Goal: Task Accomplishment & Management: Complete application form

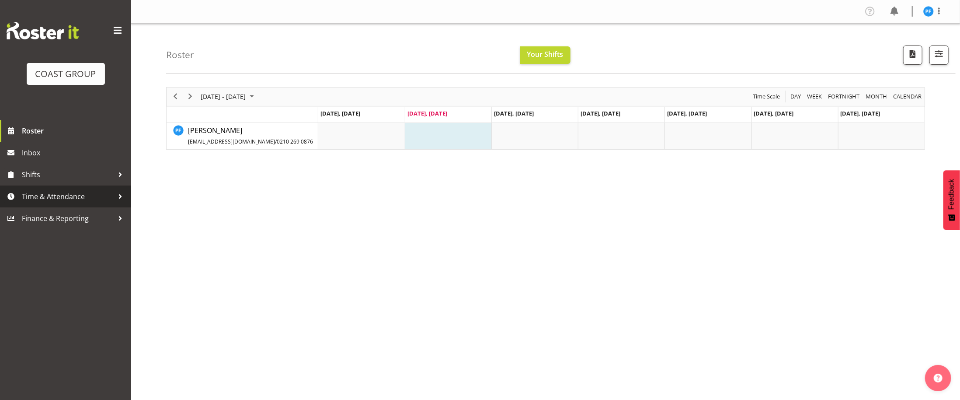
click at [40, 196] on span "Time & Attendance" at bounding box center [68, 196] width 92 height 13
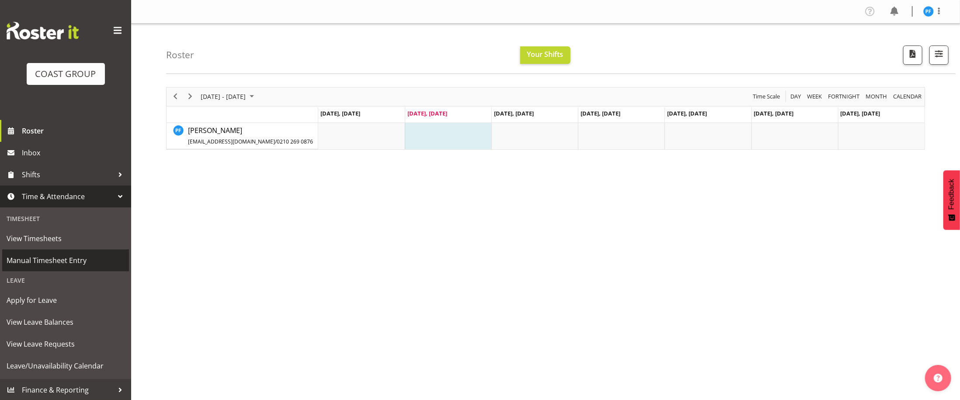
click at [48, 261] on span "Manual Timesheet Entry" at bounding box center [66, 260] width 118 height 13
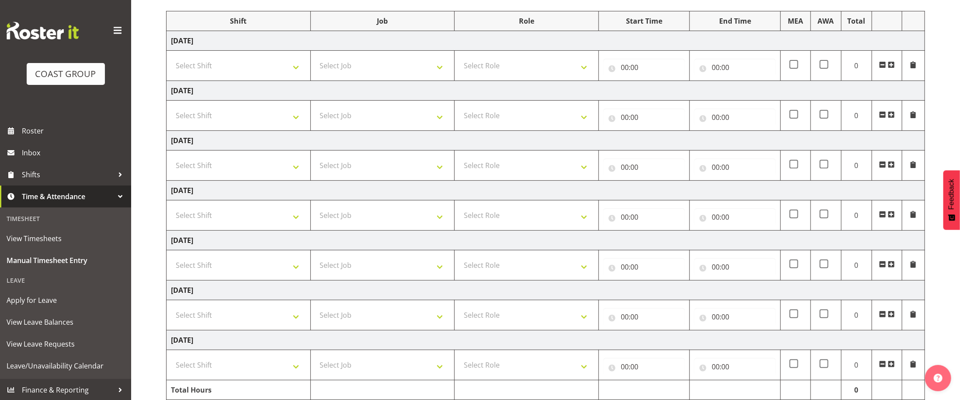
scroll to position [106, 0]
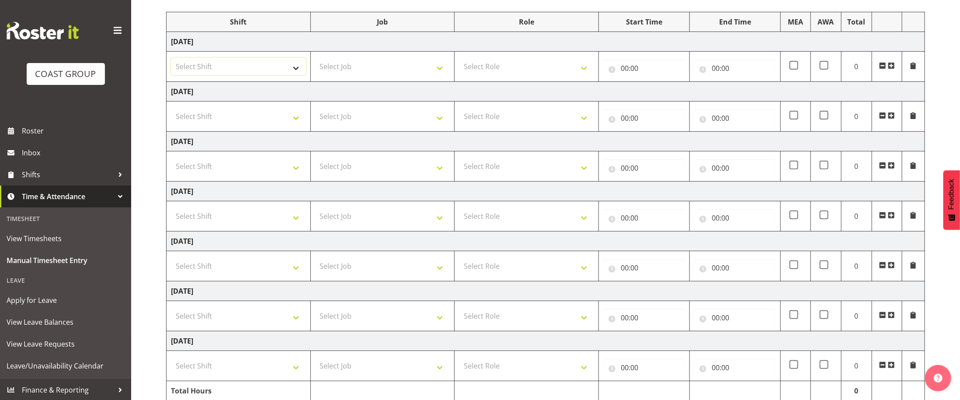
click at [293, 70] on select "Select Shift # Fieldays--[GEOGRAPHIC_DATA]. # Install Hutchwilco Boat Show at […" at bounding box center [238, 66] width 135 height 17
click at [257, 67] on select "Select Shift # Fieldays--[GEOGRAPHIC_DATA]. # Install Hutchwilco Boat Show at […" at bounding box center [238, 66] width 135 height 17
select select "24997"
click at [171, 59] on select "Select Shift # Fieldays--[GEOGRAPHIC_DATA]. # Install Hutchwilco Boat Show at […" at bounding box center [238, 66] width 135 height 17
click at [359, 66] on select "Select Job 1 Carlton Events 1 [PERSON_NAME][GEOGRAPHIC_DATA] 1 [PERSON_NAME][GE…" at bounding box center [382, 66] width 135 height 17
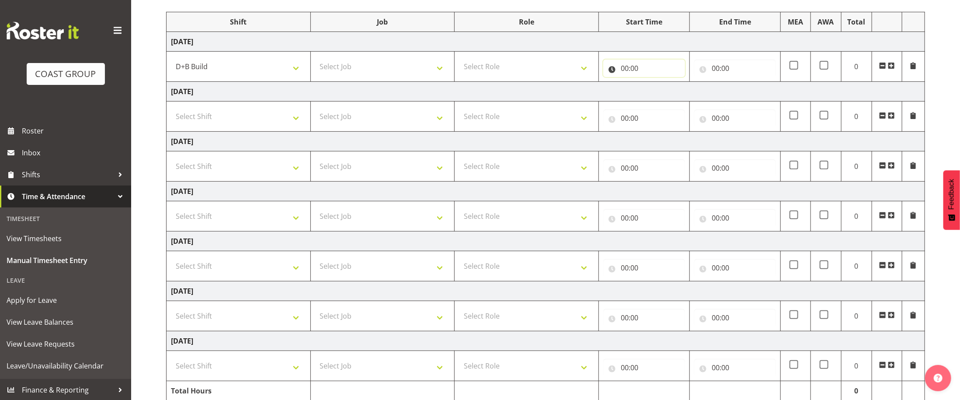
click at [645, 67] on input "00:00" at bounding box center [644, 67] width 82 height 17
click at [667, 91] on select "00 01 02 03 04 05 06 07 08 09 10 11 12 13 14 15 16 17 18 19 20 21 22 23" at bounding box center [663, 90] width 20 height 17
select select "7"
click at [653, 84] on select "00 01 02 03 04 05 06 07 08 09 10 11 12 13 14 15 16 17 18 19 20 21 22 23" at bounding box center [663, 90] width 20 height 17
type input "07:00"
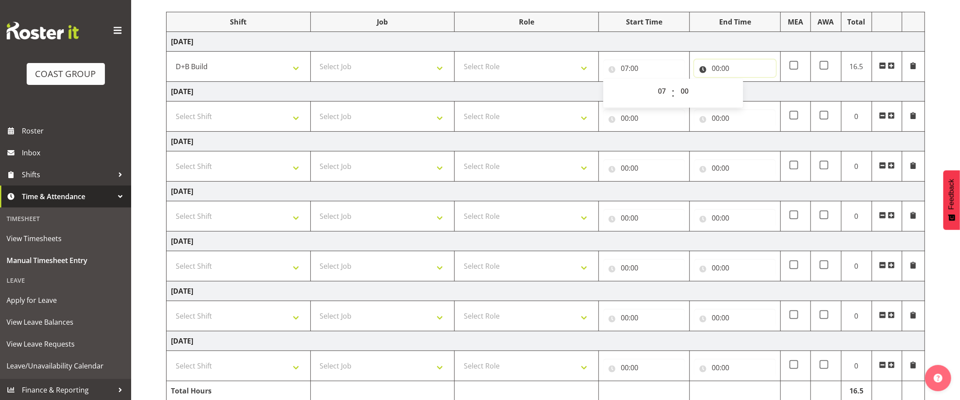
click at [712, 67] on input "00:00" at bounding box center [735, 67] width 82 height 17
click at [749, 95] on select "00 01 02 03 04 05 06 07 08 09 10 11 12 13 14 15 16 17 18 19 20 21 22 23" at bounding box center [754, 90] width 20 height 17
select select "15"
click at [744, 84] on select "00 01 02 03 04 05 06 07 08 09 10 11 12 13 14 15 16 17 18 19 20 21 22 23" at bounding box center [754, 90] width 20 height 17
type input "15:00"
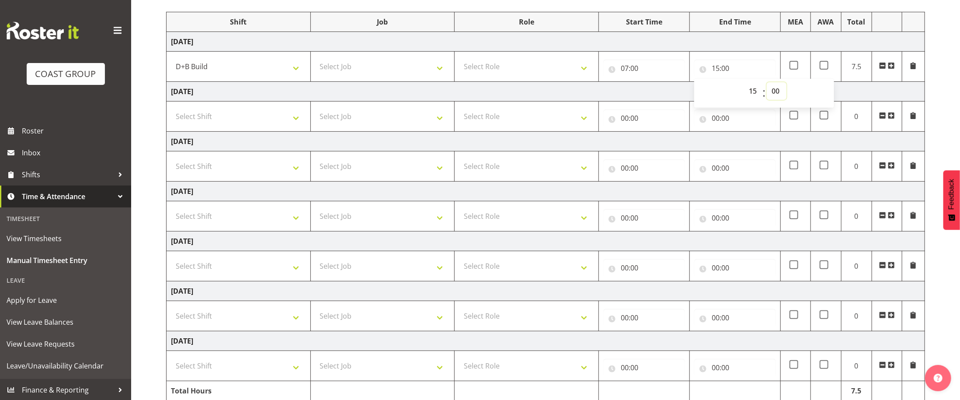
click at [777, 92] on select "00 01 02 03 04 05 06 07 08 09 10 11 12 13 14 15 16 17 18 19 20 21 22 23 24 25 2…" at bounding box center [777, 90] width 20 height 17
select select "30"
click at [767, 84] on select "00 01 02 03 04 05 06 07 08 09 10 11 12 13 14 15 16 17 18 19 20 21 22 23 24 25 2…" at bounding box center [777, 90] width 20 height 17
type input "15:30"
click at [728, 143] on td "[DATE]" at bounding box center [546, 142] width 759 height 20
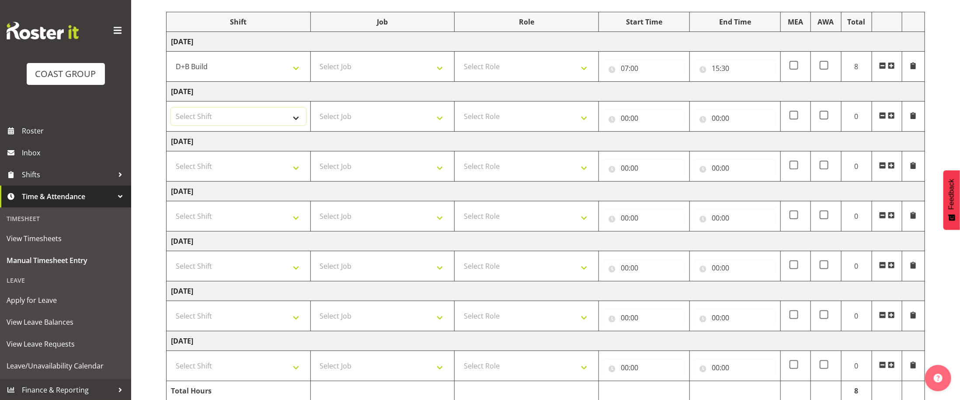
click at [284, 116] on select "Select Shift # Fieldays--[GEOGRAPHIC_DATA]. # Install Hutchwilco Boat Show at […" at bounding box center [238, 116] width 135 height 17
click at [637, 115] on input "00:00" at bounding box center [644, 117] width 82 height 17
click at [663, 146] on select "00 01 02 03 04 05 06 07 08 09 10 11 12 13 14 15 16 17 18 19 20 21 22 23" at bounding box center [663, 140] width 20 height 17
select select "6"
click at [653, 134] on select "00 01 02 03 04 05 06 07 08 09 10 11 12 13 14 15 16 17 18 19 20 21 22 23" at bounding box center [663, 140] width 20 height 17
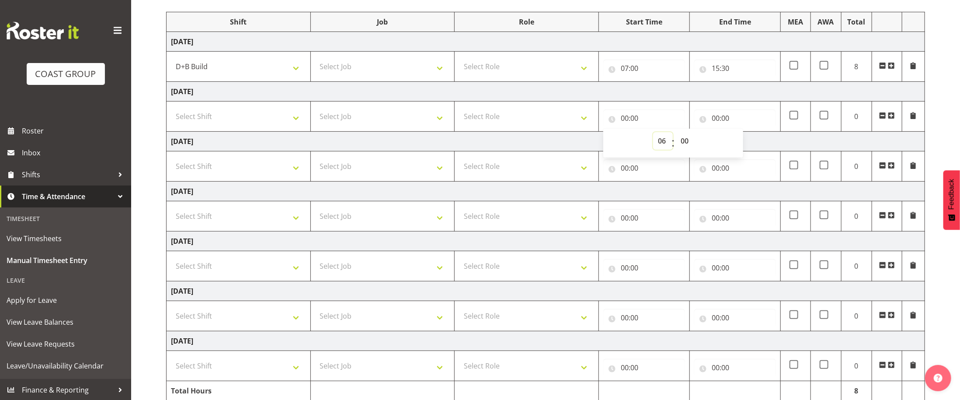
type input "06:00"
click at [715, 121] on input "00:00" at bounding box center [735, 117] width 82 height 17
click at [755, 143] on select "00 01 02 03 04 05 06 07 08 09 10 11 12 13 14 15 16 17 18 19 20 21 22 23" at bounding box center [754, 140] width 20 height 17
select select "14"
click at [744, 134] on select "00 01 02 03 04 05 06 07 08 09 10 11 12 13 14 15 16 17 18 19 20 21 22 23" at bounding box center [754, 140] width 20 height 17
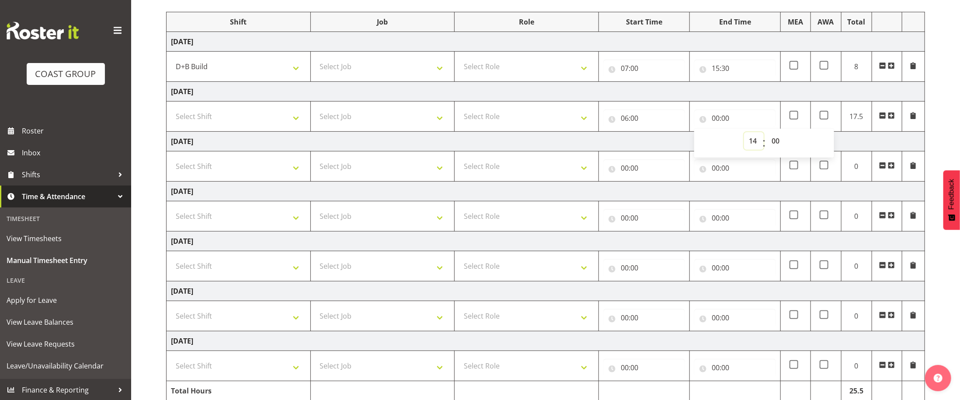
type input "14:00"
click at [780, 143] on select "00 01 02 03 04 05 06 07 08 09 10 11 12 13 14 15 16 17 18 19 20 21 22 23 24 25 2…" at bounding box center [777, 140] width 20 height 17
select select "30"
click at [767, 134] on select "00 01 02 03 04 05 06 07 08 09 10 11 12 13 14 15 16 17 18 19 20 21 22 23 24 25 2…" at bounding box center [777, 140] width 20 height 17
type input "14:30"
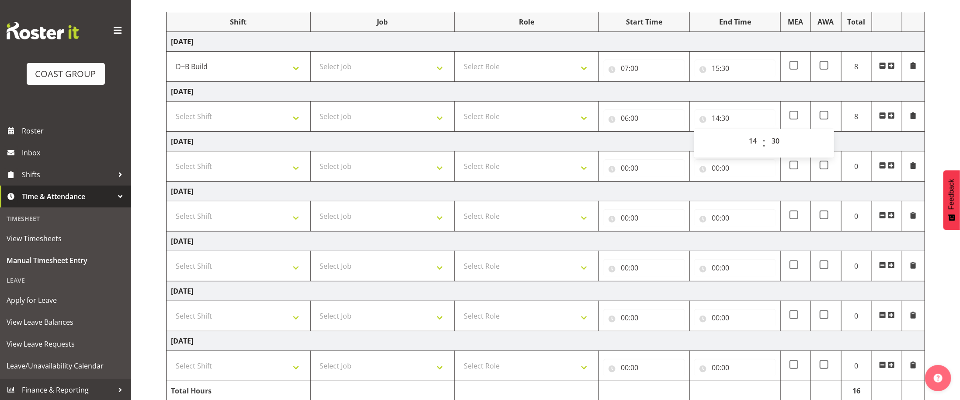
click at [750, 191] on td "[DATE]" at bounding box center [546, 191] width 759 height 20
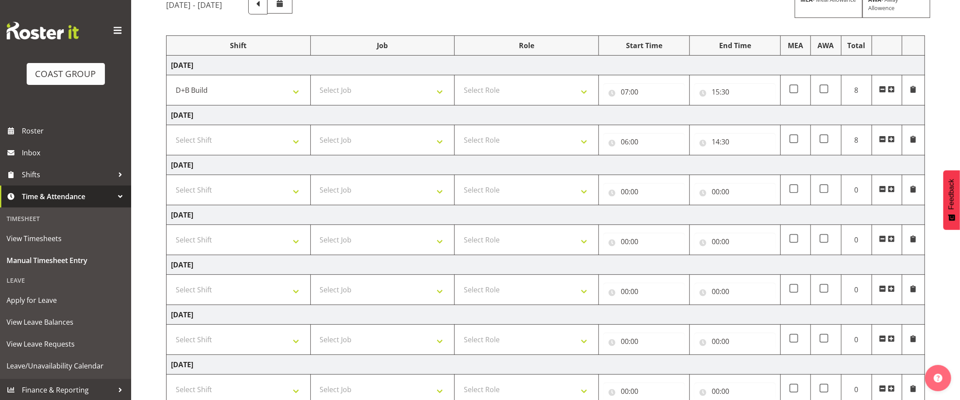
scroll to position [80, 0]
click at [502, 88] on select "Select Role EHS AKL D+B EHS AKL PANELS EHS AKL CARPET" at bounding box center [526, 92] width 135 height 17
select select "194"
click at [459, 85] on select "Select Role EHS AKL D+B EHS AKL PANELS EHS AKL CARPET" at bounding box center [526, 92] width 135 height 17
click at [498, 145] on select "Select Role EHS AKL D+B EHS AKL PANELS EHS AKL CARPET" at bounding box center [526, 141] width 135 height 17
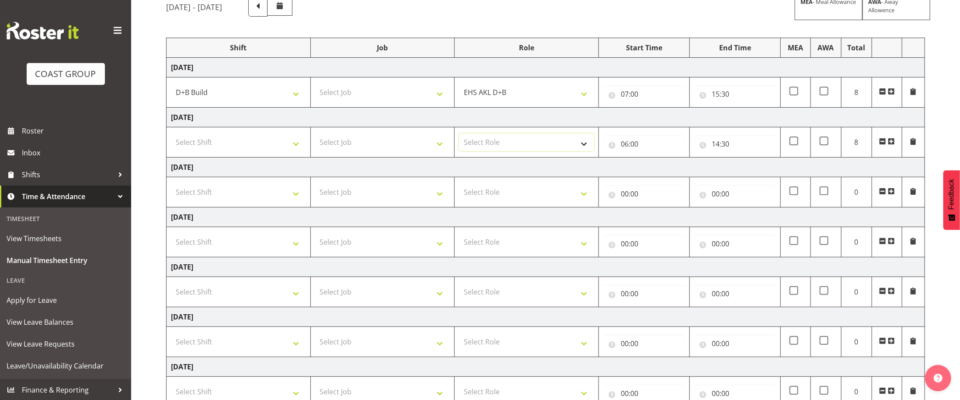
select select "194"
click at [459, 136] on select "Select Role EHS AKL D+B EHS AKL PANELS EHS AKL CARPET" at bounding box center [526, 141] width 135 height 17
click at [479, 192] on select "Select Role EHS AKL D+B EHS AKL PANELS EHS AKL CARPET" at bounding box center [526, 190] width 135 height 17
select select "194"
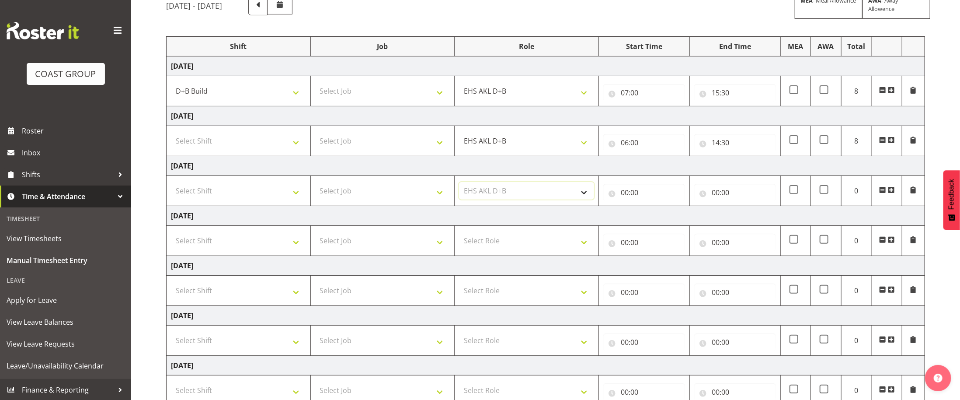
click at [459, 185] on select "Select Role EHS AKL D+B EHS AKL PANELS EHS AKL CARPET" at bounding box center [526, 190] width 135 height 17
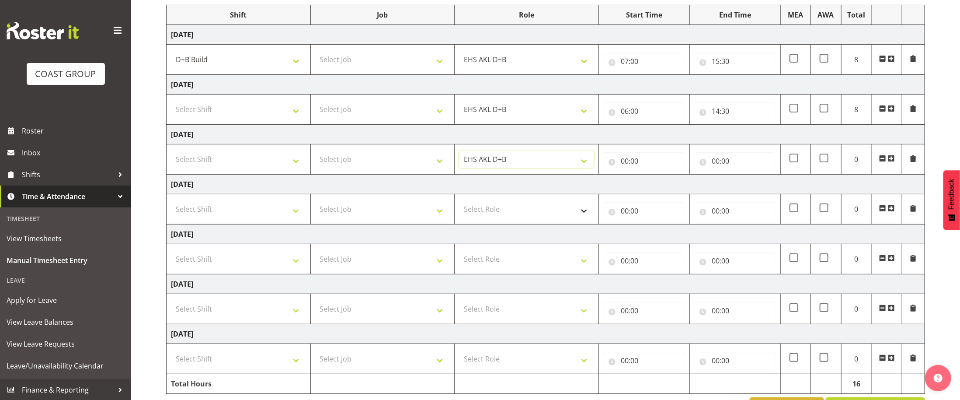
scroll to position [112, 0]
click at [620, 214] on input "00:00" at bounding box center [644, 211] width 82 height 17
click at [663, 237] on select "00 01 02 03 04 05 06 07 08 09 10 11 12 13 14 15 16 17 18 19 20 21 22 23" at bounding box center [663, 234] width 20 height 17
select select "7"
click at [653, 229] on select "00 01 02 03 04 05 06 07 08 09 10 11 12 13 14 15 16 17 18 19 20 21 22 23" at bounding box center [663, 234] width 20 height 17
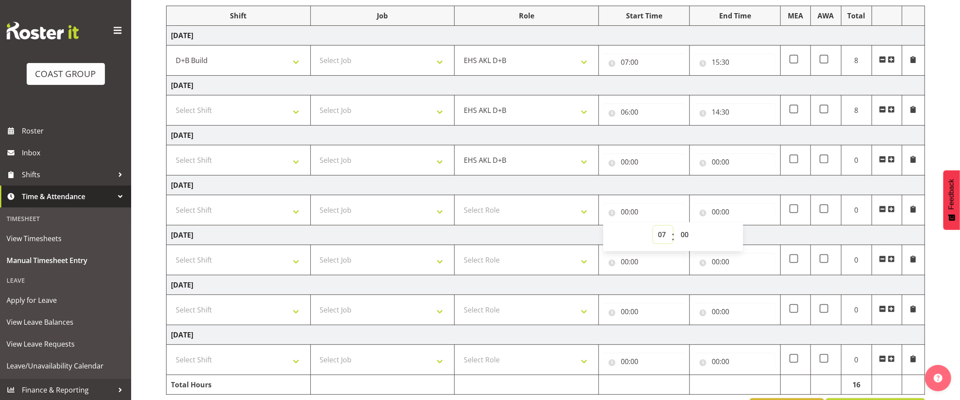
type input "07:00"
click at [714, 213] on input "00:00" at bounding box center [735, 211] width 82 height 17
click at [753, 237] on select "00 01 02 03 04 05 06 07 08 09 10 11 12 13 14 15 16 17 18 19 20 21 22 23" at bounding box center [754, 234] width 20 height 17
select select "14"
click at [744, 229] on select "00 01 02 03 04 05 06 07 08 09 10 11 12 13 14 15 16 17 18 19 20 21 22 23" at bounding box center [754, 234] width 20 height 17
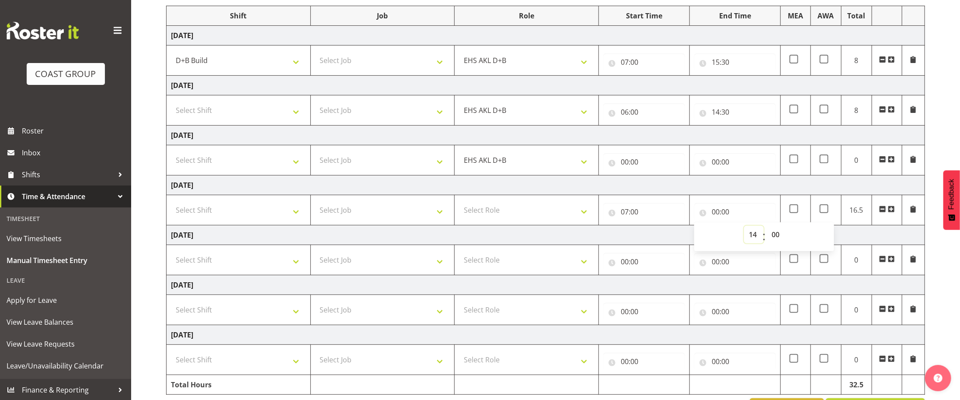
type input "14:00"
click at [892, 213] on span at bounding box center [891, 209] width 7 height 7
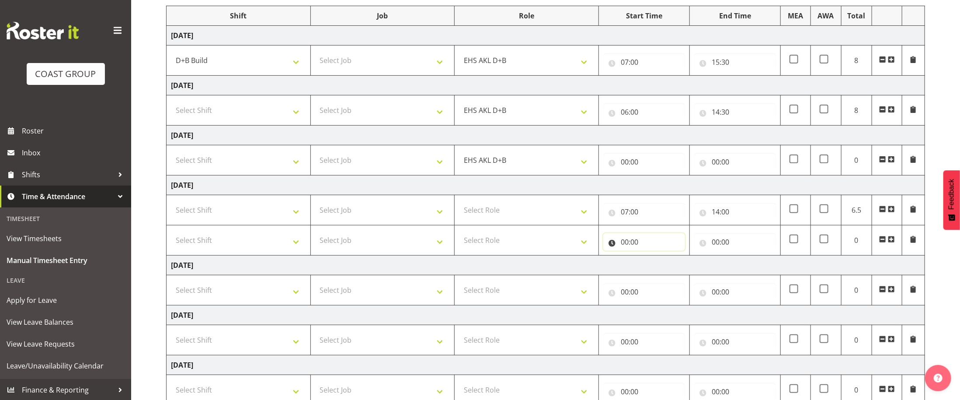
click at [631, 243] on input "00:00" at bounding box center [644, 241] width 82 height 17
click at [661, 270] on select "00 01 02 03 04 05 06 07 08 09 10 11 12 13 14 15 16 17 18 19 20 21 22 23" at bounding box center [663, 264] width 20 height 17
select select "14"
click at [653, 259] on select "00 01 02 03 04 05 06 07 08 09 10 11 12 13 14 15 16 17 18 19 20 21 22 23" at bounding box center [663, 264] width 20 height 17
type input "14:00"
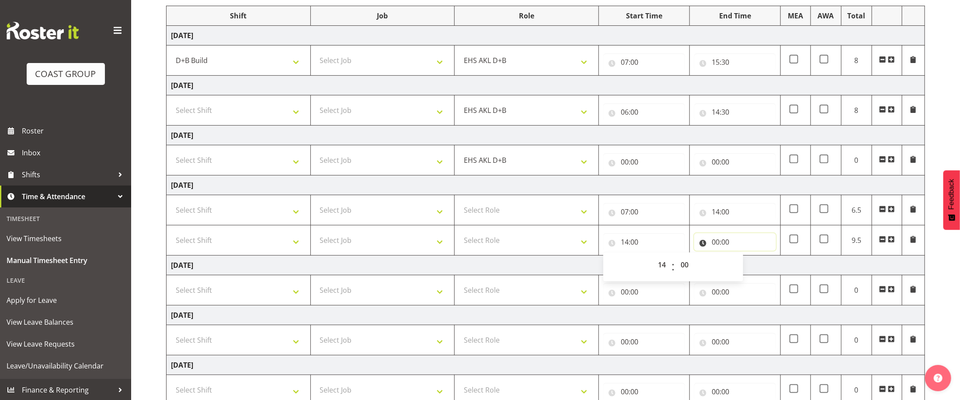
click at [724, 242] on input "00:00" at bounding box center [735, 241] width 82 height 17
click at [755, 267] on select "00 01 02 03 04 05 06 07 08 09 10 11 12 13 14 15 16 17 18 19 20 21 22 23" at bounding box center [754, 264] width 20 height 17
select select "20"
click at [744, 259] on select "00 01 02 03 04 05 06 07 08 09 10 11 12 13 14 15 16 17 18 19 20 21 22 23" at bounding box center [754, 264] width 20 height 17
type input "20:00"
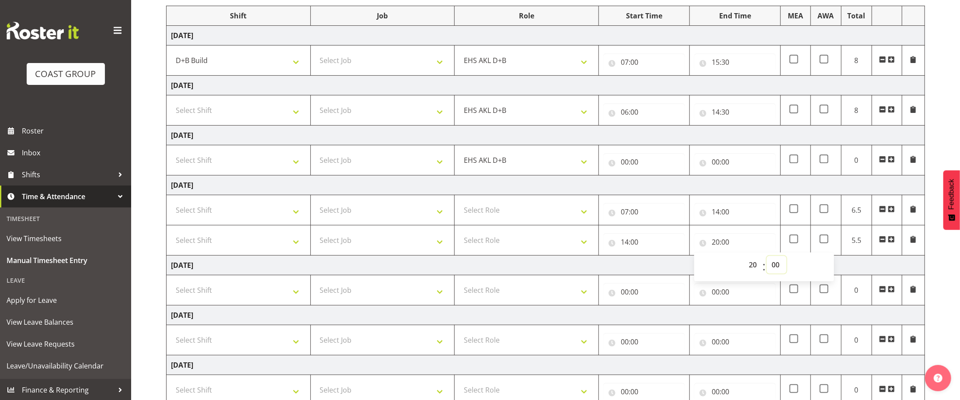
click at [772, 268] on select "00 01 02 03 04 05 06 07 08 09 10 11 12 13 14 15 16 17 18 19 20 21 22 23 24 25 2…" at bounding box center [777, 264] width 20 height 17
select select "30"
click at [767, 259] on select "00 01 02 03 04 05 06 07 08 09 10 11 12 13 14 15 16 17 18 19 20 21 22 23 24 25 2…" at bounding box center [777, 264] width 20 height 17
type input "20:30"
click at [594, 271] on td "[DATE]" at bounding box center [546, 265] width 759 height 20
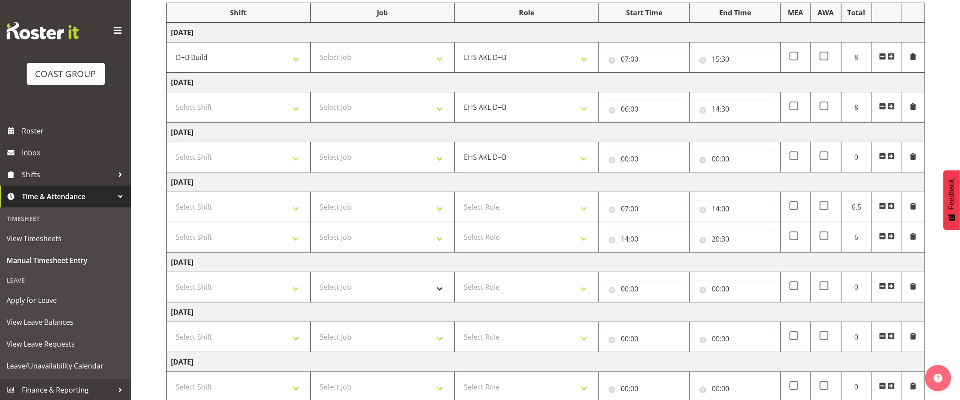
scroll to position [117, 0]
click at [633, 285] on input "00:00" at bounding box center [644, 287] width 82 height 17
click at [657, 315] on select "00 01 02 03 04 05 06 07 08 09 10 11 12 13 14 15 16 17 18 19 20 21 22 23" at bounding box center [663, 309] width 20 height 17
select select "7"
click at [653, 305] on select "00 01 02 03 04 05 06 07 08 09 10 11 12 13 14 15 16 17 18 19 20 21 22 23" at bounding box center [663, 309] width 20 height 17
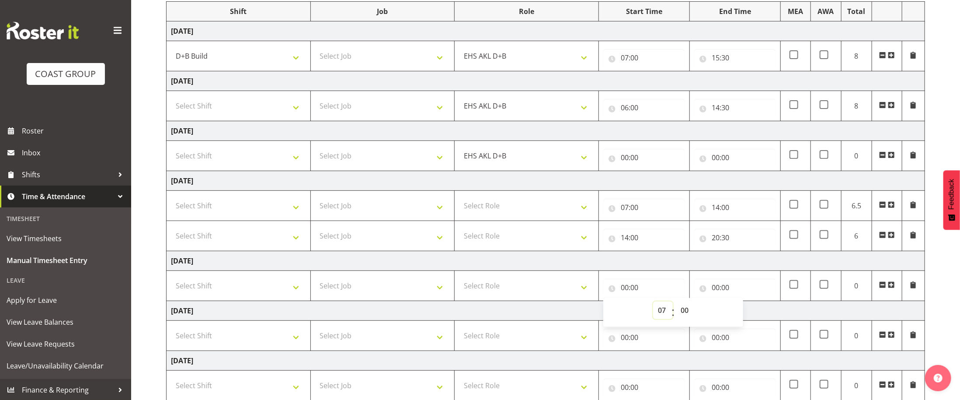
type input "07:00"
click at [719, 288] on input "00:00" at bounding box center [735, 287] width 82 height 17
click at [759, 311] on select "00 01 02 03 04 05 06 07 08 09 10 11 12 13 14 15 16 17 18 19 20 21 22 23" at bounding box center [754, 309] width 20 height 17
select select "20"
click at [744, 305] on select "00 01 02 03 04 05 06 07 08 09 10 11 12 13 14 15 16 17 18 19 20 21 22 23" at bounding box center [754, 309] width 20 height 17
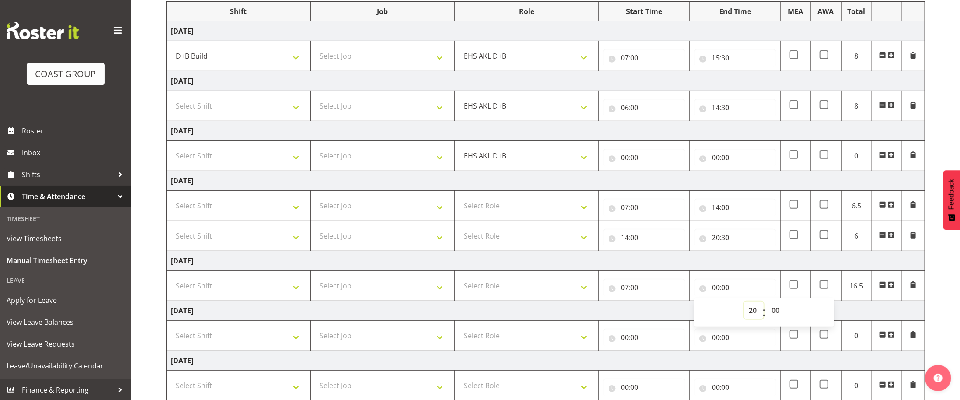
type input "20:00"
click at [775, 313] on select "00 01 02 03 04 05 06 07 08 09 10 11 12 13 14 15 16 17 18 19 20 21 22 23 24 25 2…" at bounding box center [777, 309] width 20 height 17
select select "30"
click at [767, 305] on select "00 01 02 03 04 05 06 07 08 09 10 11 12 13 14 15 16 17 18 19 20 21 22 23 24 25 2…" at bounding box center [777, 309] width 20 height 17
type input "20:30"
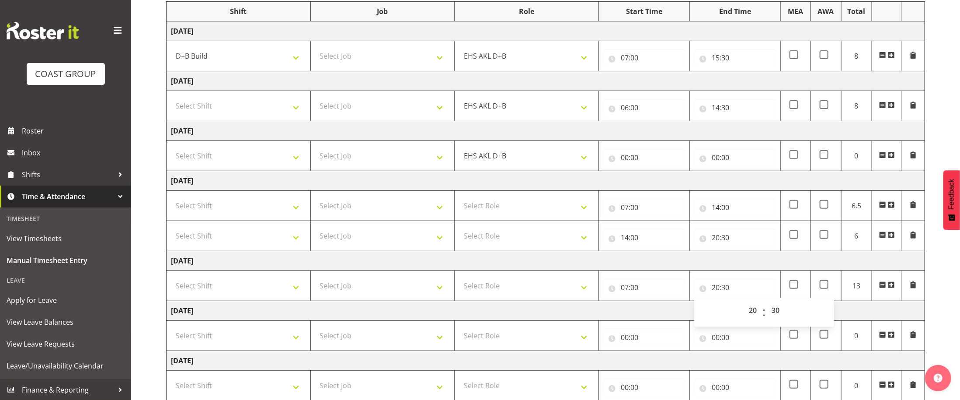
click at [847, 314] on td "[DATE]" at bounding box center [546, 311] width 759 height 20
click at [825, 209] on span at bounding box center [824, 204] width 9 height 9
click at [825, 207] on input "checkbox" at bounding box center [823, 205] width 6 height 6
checkbox input "true"
click at [794, 209] on span at bounding box center [794, 204] width 9 height 9
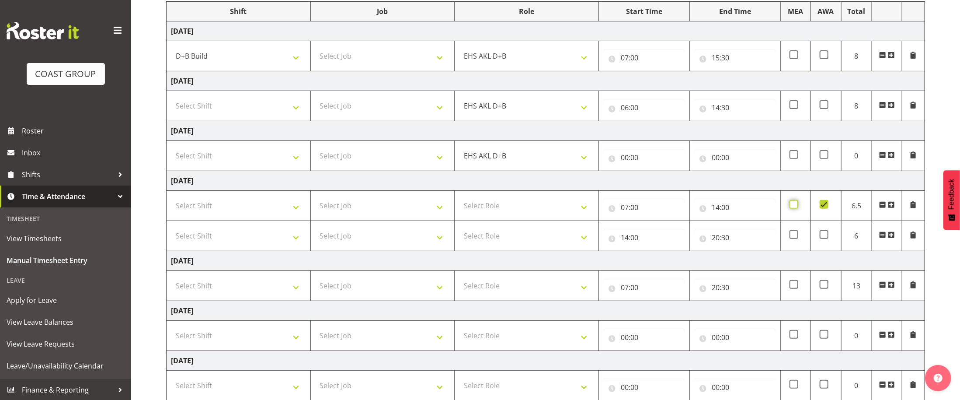
click at [794, 207] on input "checkbox" at bounding box center [793, 205] width 6 height 6
checkbox input "true"
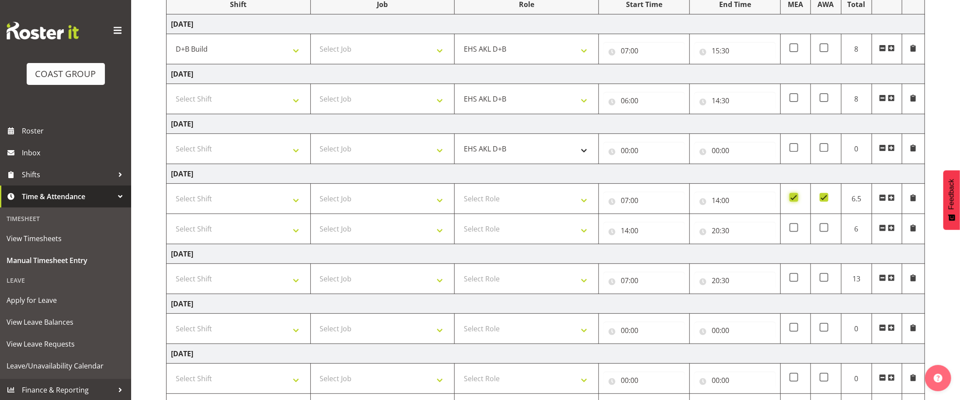
scroll to position [107, 0]
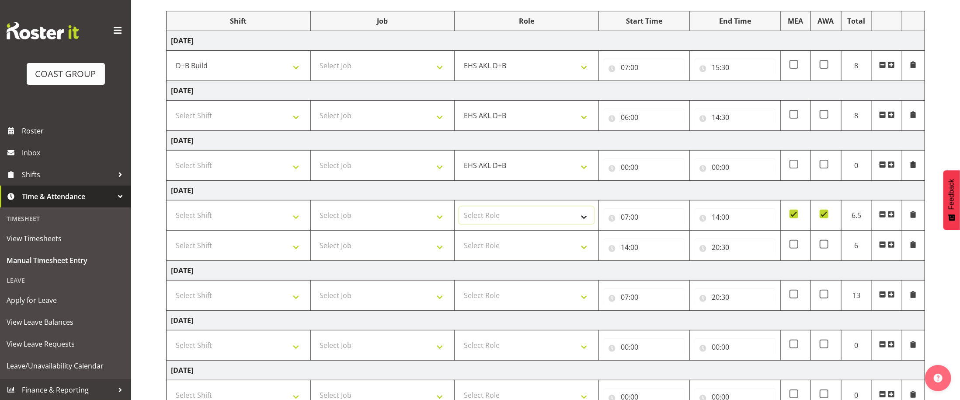
click at [496, 220] on select "Select Role EHS AKL D+B EHS AKL PANELS EHS AKL CARPET" at bounding box center [526, 214] width 135 height 17
select select "194"
click at [459, 210] on select "Select Role EHS AKL D+B EHS AKL PANELS EHS AKL CARPET" at bounding box center [526, 214] width 135 height 17
drag, startPoint x: 492, startPoint y: 254, endPoint x: 496, endPoint y: 257, distance: 4.5
click at [493, 254] on select "Select Role EHS AKL D+B EHS AKL PANELS EHS AKL CARPET" at bounding box center [526, 245] width 135 height 17
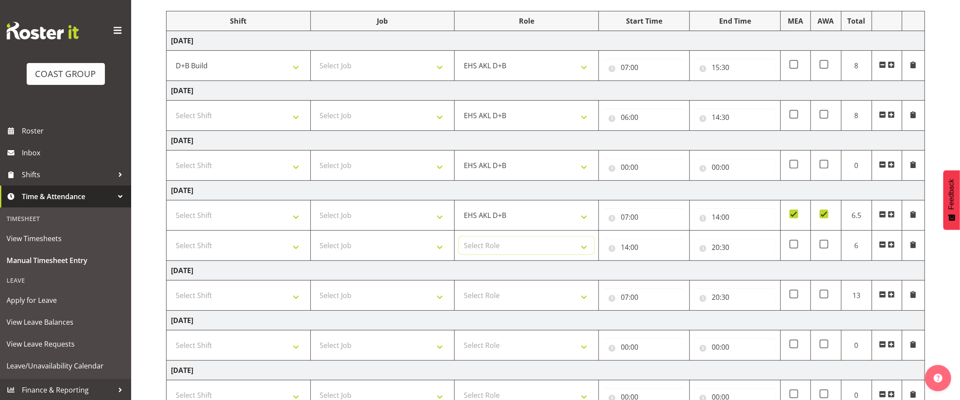
select select "194"
click at [459, 240] on select "Select Role EHS AKL D+B EHS AKL PANELS EHS AKL CARPET" at bounding box center [526, 245] width 135 height 17
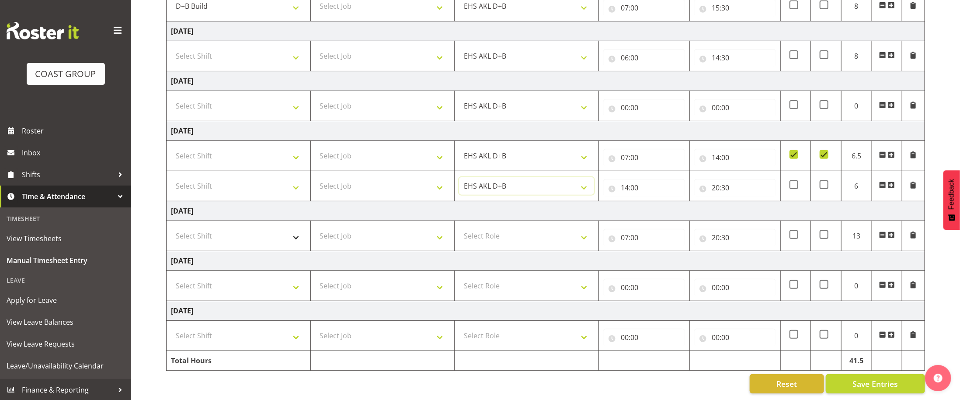
scroll to position [168, 0]
click at [209, 237] on select "Select Shift # Fieldays--[GEOGRAPHIC_DATA]. # Install Hutchwilco Boat Show at […" at bounding box center [238, 235] width 135 height 17
click at [433, 213] on td "[DATE]" at bounding box center [546, 212] width 759 height 20
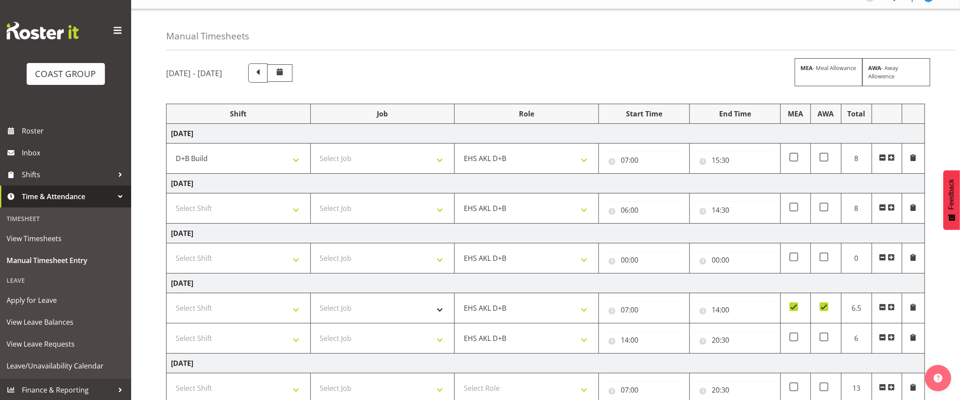
scroll to position [0, 0]
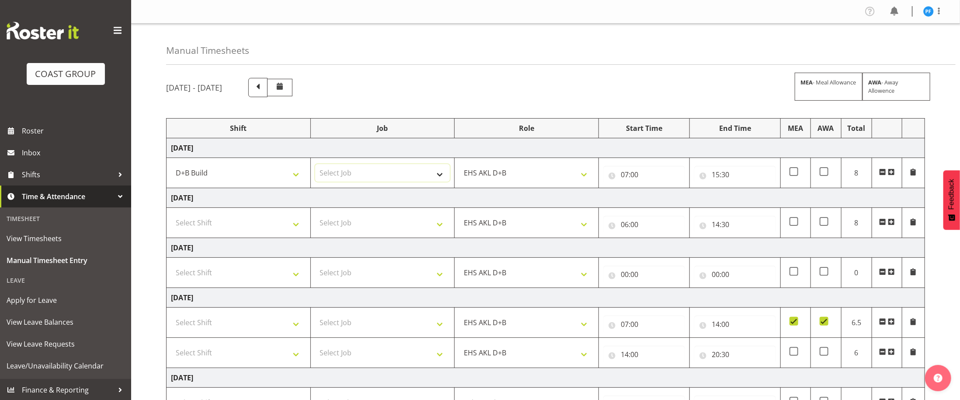
click at [377, 173] on select "Select Job 1 Carlton Events 1 [PERSON_NAME][GEOGRAPHIC_DATA] 1 [PERSON_NAME][GE…" at bounding box center [382, 172] width 135 height 17
select select "8309"
click at [315, 166] on select "Select Job 1 Carlton Events 1 [PERSON_NAME][GEOGRAPHIC_DATA] 1 [PERSON_NAME][GE…" at bounding box center [382, 172] width 135 height 17
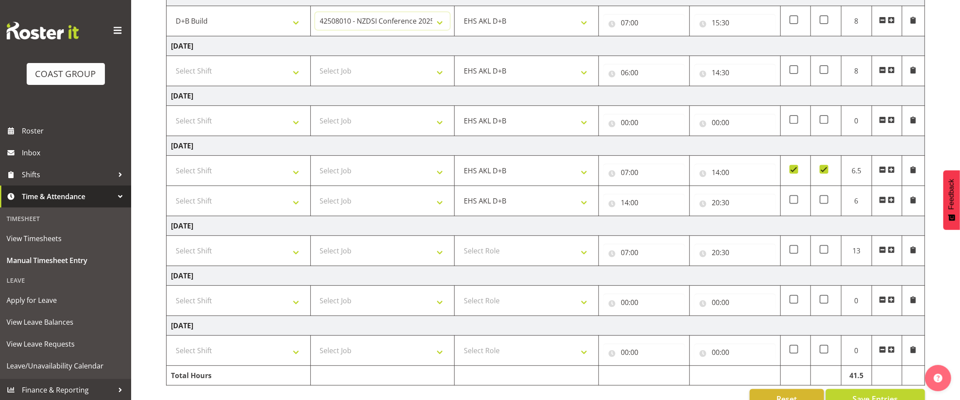
scroll to position [153, 0]
click at [348, 178] on select "Select Job 1 Carlton Events 1 [PERSON_NAME][GEOGRAPHIC_DATA] 1 [PERSON_NAME][GE…" at bounding box center [382, 168] width 135 height 17
select select "8309"
click at [315, 164] on select "Select Job 1 Carlton Events 1 [PERSON_NAME][GEOGRAPHIC_DATA] 1 [PERSON_NAME][GE…" at bounding box center [382, 168] width 135 height 17
click at [374, 204] on select "Select Job 1 Carlton Events 1 [PERSON_NAME][GEOGRAPHIC_DATA] 1 [PERSON_NAME][GE…" at bounding box center [382, 198] width 135 height 17
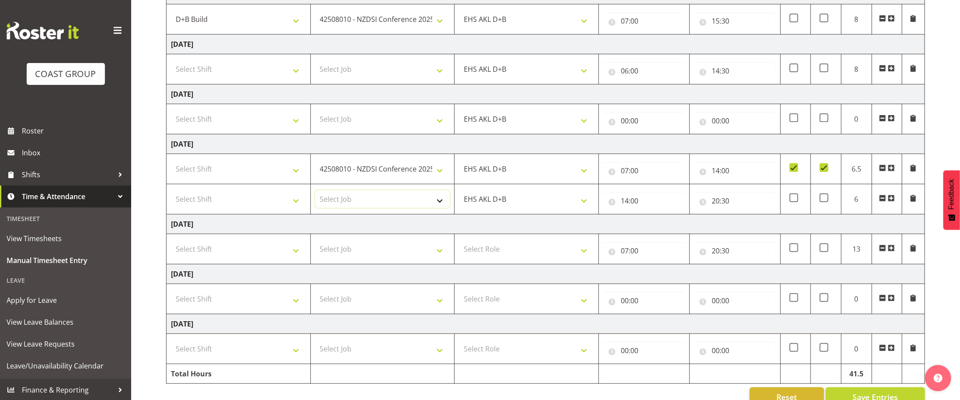
select select "9196"
click at [315, 194] on select "Select Job 1 Carlton Events 1 [PERSON_NAME][GEOGRAPHIC_DATA] 1 [PERSON_NAME][GE…" at bounding box center [382, 198] width 135 height 17
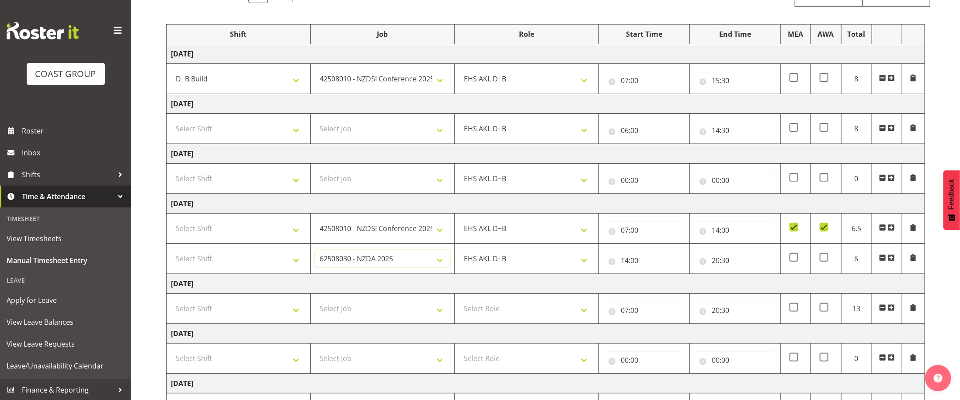
scroll to position [85, 0]
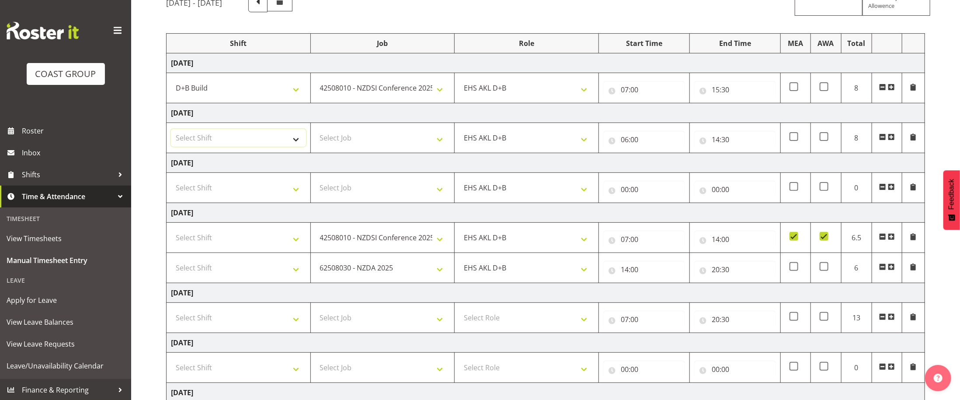
click at [273, 142] on select "Select Shift # Fieldays--[GEOGRAPHIC_DATA]. # Install Hutchwilco Boat Show at […" at bounding box center [238, 137] width 135 height 17
select select "24997"
click at [171, 131] on select "Select Shift # Fieldays--[GEOGRAPHIC_DATA]. # Install Hutchwilco Boat Show at […" at bounding box center [238, 137] width 135 height 17
click at [350, 137] on select "Select Job 1 Carlton Events 1 [PERSON_NAME][GEOGRAPHIC_DATA] 1 [PERSON_NAME][GE…" at bounding box center [382, 137] width 135 height 17
click at [127, 166] on link "Shifts" at bounding box center [65, 175] width 131 height 22
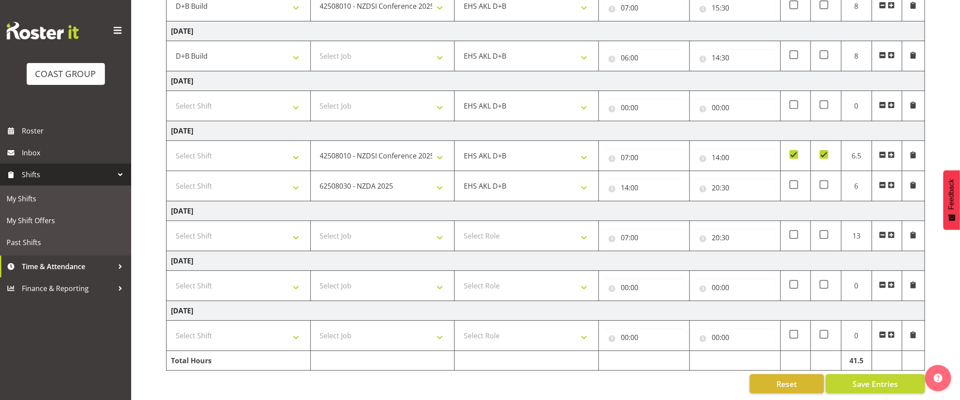
scroll to position [172, 0]
click at [721, 239] on input "20:30" at bounding box center [735, 237] width 82 height 17
click at [755, 262] on select "00 01 02 03 04 05 06 07 08 09 10 11 12 13 14 15 16 17 18 19 20 21 22 23" at bounding box center [754, 259] width 20 height 17
select select "14"
click at [744, 251] on select "00 01 02 03 04 05 06 07 08 09 10 11 12 13 14 15 16 17 18 19 20 21 22 23" at bounding box center [754, 259] width 20 height 17
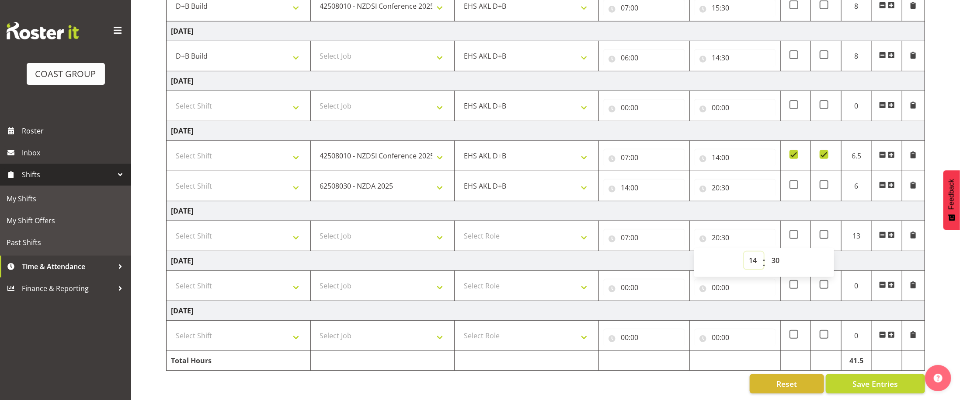
type input "14:30"
click at [891, 231] on span at bounding box center [891, 234] width 7 height 7
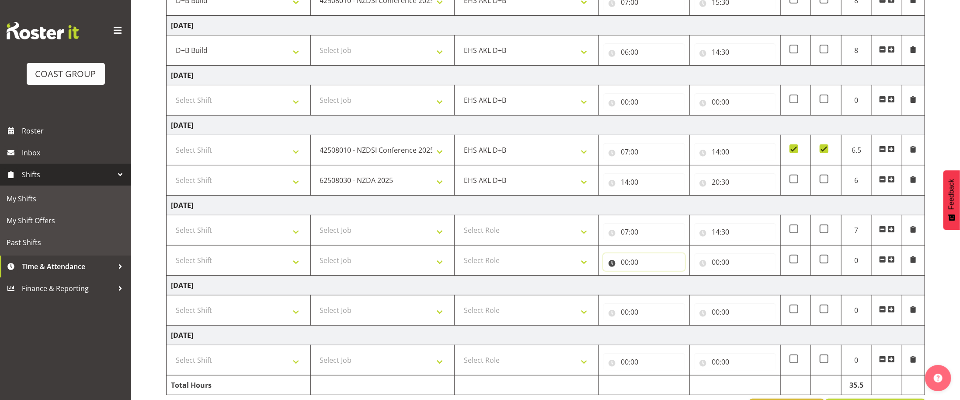
click at [641, 264] on input "00:00" at bounding box center [644, 261] width 82 height 17
click at [659, 288] on select "00 01 02 03 04 05 06 07 08 09 10 11 12 13 14 15 16 17 18 19 20 21 22 23" at bounding box center [663, 284] width 20 height 17
select select "14"
click at [653, 280] on select "00 01 02 03 04 05 06 07 08 09 10 11 12 13 14 15 16 17 18 19 20 21 22 23" at bounding box center [663, 284] width 20 height 17
type input "14:00"
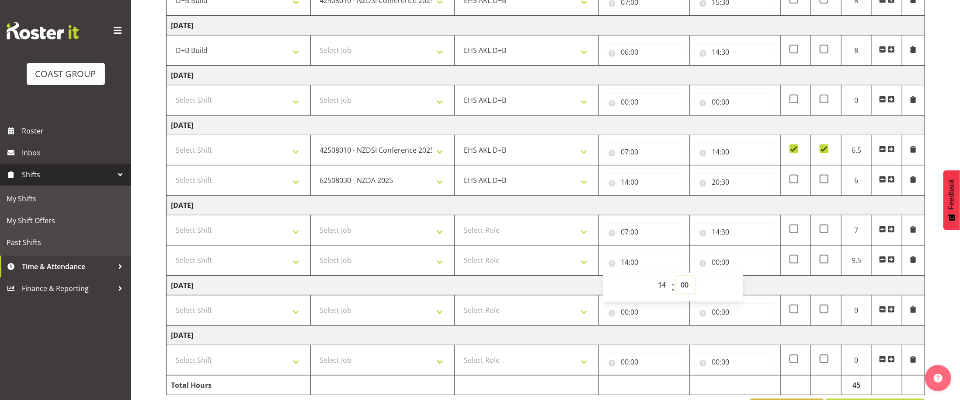
click at [685, 288] on select "00 01 02 03 04 05 06 07 08 09 10 11 12 13 14 15 16 17 18 19 20 21 22 23 24 25 2…" at bounding box center [686, 284] width 20 height 17
select select "30"
click at [676, 280] on select "00 01 02 03 04 05 06 07 08 09 10 11 12 13 14 15 16 17 18 19 20 21 22 23 24 25 2…" at bounding box center [686, 284] width 20 height 17
type input "14:30"
click at [713, 265] on input "00:00" at bounding box center [735, 261] width 82 height 17
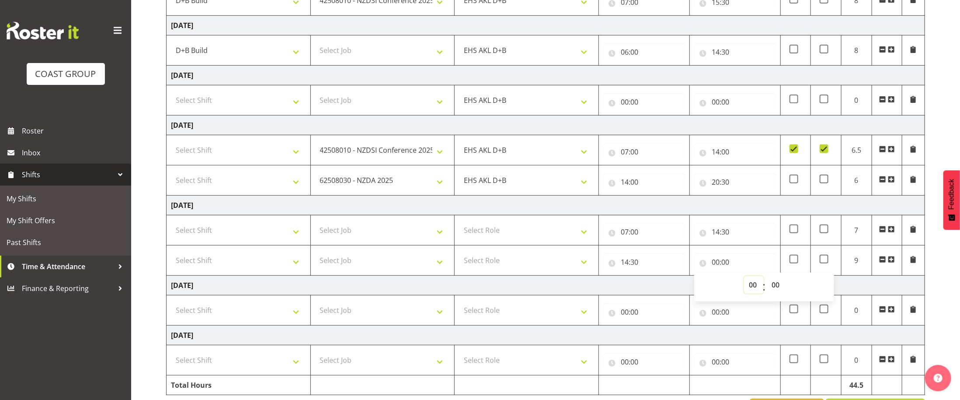
click at [750, 289] on select "00 01 02 03 04 05 06 07 08 09 10 11 12 13 14 15 16 17 18 19 20 21 22 23" at bounding box center [754, 284] width 20 height 17
select select "20"
click at [744, 280] on select "00 01 02 03 04 05 06 07 08 09 10 11 12 13 14 15 16 17 18 19 20 21 22 23" at bounding box center [754, 284] width 20 height 17
type input "20:00"
click at [726, 263] on input "20:00" at bounding box center [735, 261] width 82 height 17
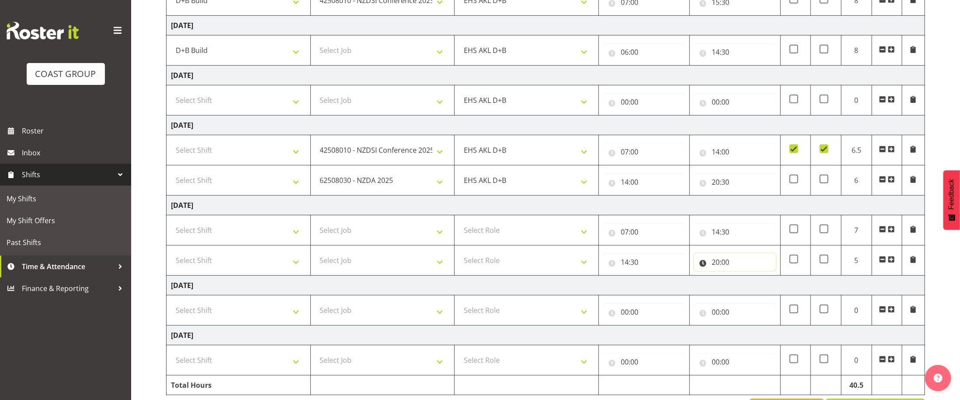
click at [738, 268] on input "20:00" at bounding box center [735, 261] width 82 height 17
click at [773, 291] on select "00 01 02 03 04 05 06 07 08 09 10 11 12 13 14 15 16 17 18 19 20 21 22 23 24 25 2…" at bounding box center [777, 284] width 20 height 17
select select "30"
click at [767, 280] on select "00 01 02 03 04 05 06 07 08 09 10 11 12 13 14 15 16 17 18 19 20 21 22 23 24 25 2…" at bounding box center [777, 284] width 20 height 17
type input "20:30"
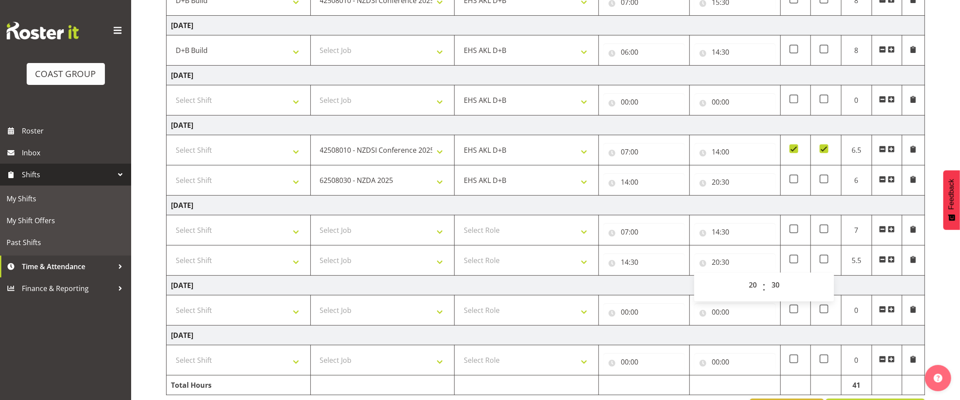
click at [677, 292] on td "[DATE]" at bounding box center [546, 285] width 759 height 20
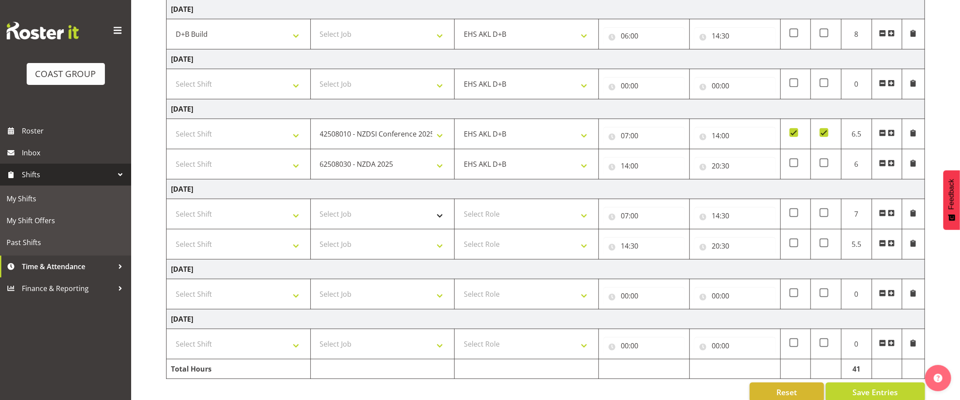
scroll to position [188, 0]
click at [360, 220] on select "Select Job 1 Carlton Events 1 [PERSON_NAME][GEOGRAPHIC_DATA] 1 [PERSON_NAME][GE…" at bounding box center [382, 214] width 135 height 17
select select "9196"
click at [315, 210] on select "Select Job 1 Carlton Events 1 [PERSON_NAME][GEOGRAPHIC_DATA] 1 [PERSON_NAME][GE…" at bounding box center [382, 214] width 135 height 17
click at [401, 254] on select "Select Job 1 Carlton Events 1 [PERSON_NAME][GEOGRAPHIC_DATA] 1 [PERSON_NAME][GE…" at bounding box center [382, 244] width 135 height 17
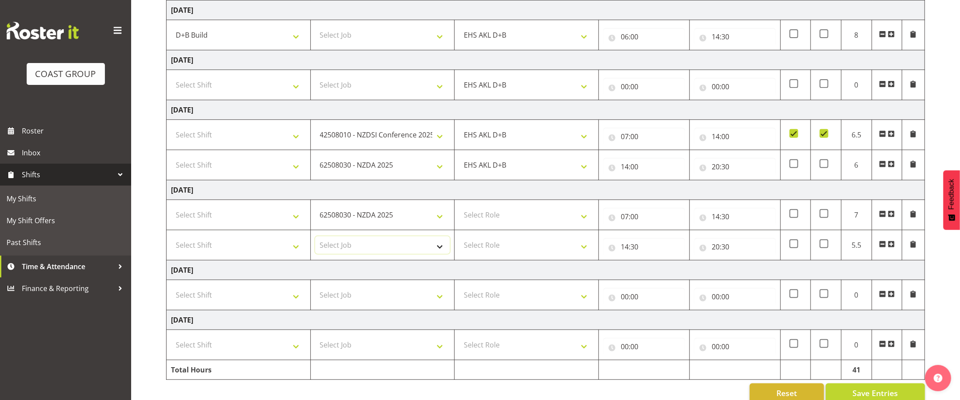
select select "8309"
click at [315, 241] on select "Select Job 1 Carlton Events 1 [PERSON_NAME][GEOGRAPHIC_DATA] 1 [PERSON_NAME][GE…" at bounding box center [382, 244] width 135 height 17
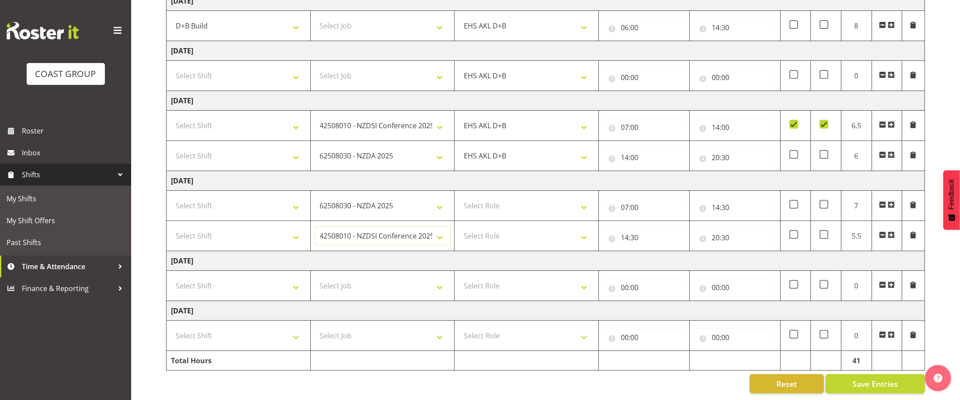
scroll to position [203, 0]
click at [504, 210] on select "Select Role EHS AKL D+B EHS AKL PANELS EHS AKL CARPET" at bounding box center [526, 205] width 135 height 17
select select "194"
click at [459, 197] on select "Select Role EHS AKL D+B EHS AKL PANELS EHS AKL CARPET" at bounding box center [526, 205] width 135 height 17
click at [475, 232] on select "Select Role EHS AKL D+B EHS AKL PANELS EHS AKL CARPET" at bounding box center [526, 235] width 135 height 17
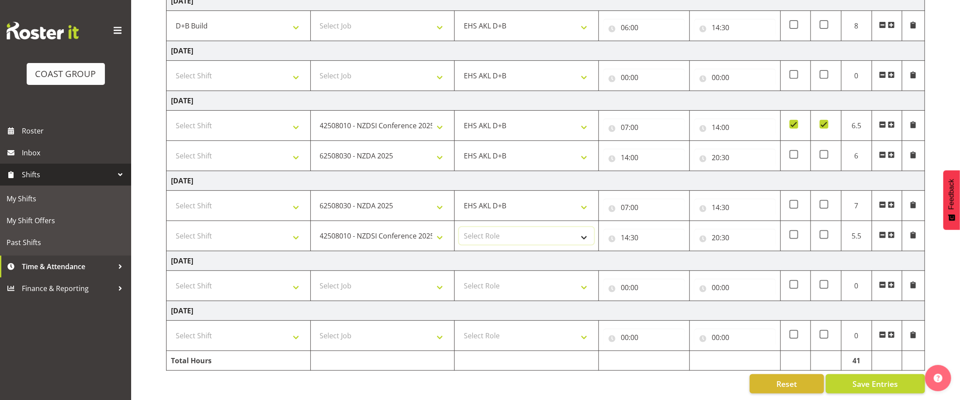
select select "194"
click at [459, 227] on select "Select Role EHS AKL D+B EHS AKL PANELS EHS AKL CARPET" at bounding box center [526, 235] width 135 height 17
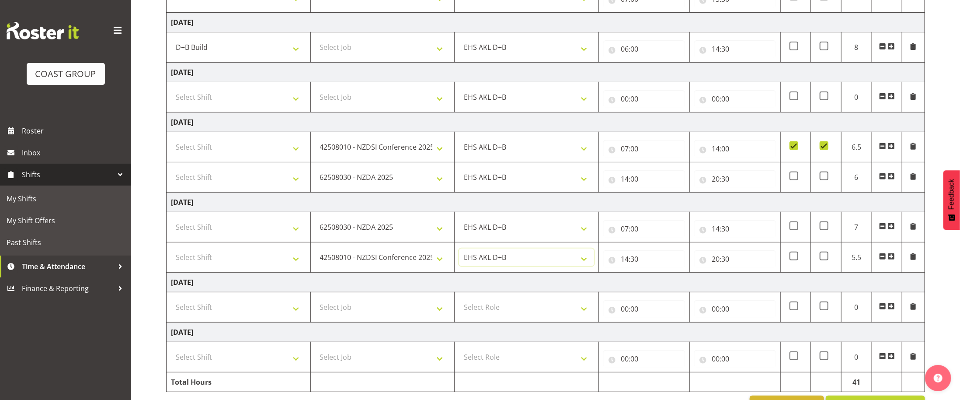
scroll to position [103, 0]
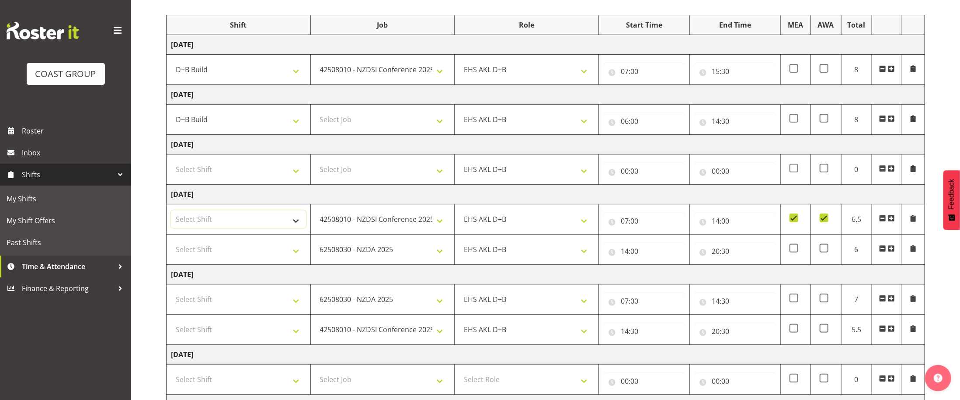
click at [197, 226] on select "Select Shift # Fieldays--[GEOGRAPHIC_DATA]. # Install Hutchwilco Boat Show at […" at bounding box center [238, 218] width 135 height 17
click at [250, 226] on select "Select Shift # Fieldays--[GEOGRAPHIC_DATA]. # Install Hutchwilco Boat Show at […" at bounding box center [238, 218] width 135 height 17
click at [286, 225] on select "# Fieldays--[GEOGRAPHIC_DATA]. # Install Hutchwilco Boat Show at [GEOGRAPHIC_DA…" at bounding box center [238, 218] width 135 height 17
click at [171, 214] on select "# Fieldays--[GEOGRAPHIC_DATA]. # Install Hutchwilco Boat Show at [GEOGRAPHIC_DA…" at bounding box center [238, 218] width 135 height 17
click at [219, 216] on select "# Fieldays--[GEOGRAPHIC_DATA]. # Install Hutchwilco Boat Show at [GEOGRAPHIC_DA…" at bounding box center [238, 218] width 135 height 17
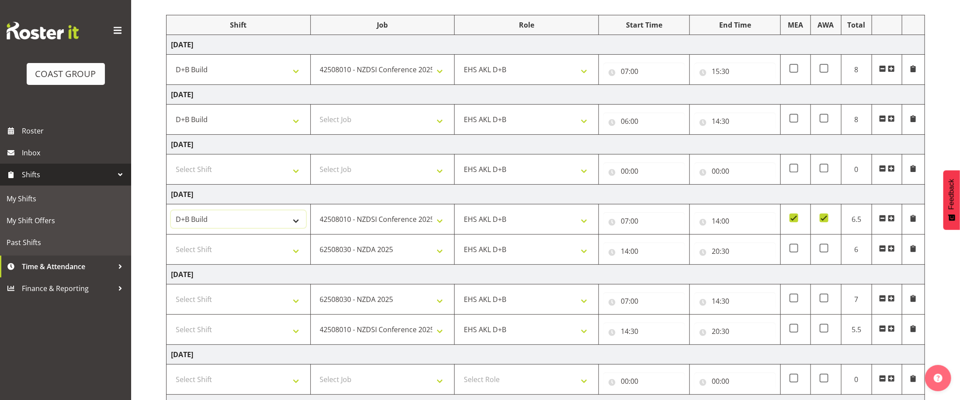
select select "40079"
click at [171, 214] on select "# Fieldays--[GEOGRAPHIC_DATA]. # Install Hutchwilco Boat Show at [GEOGRAPHIC_DA…" at bounding box center [238, 218] width 135 height 17
click at [254, 252] on select "Select Shift # Fieldays--[GEOGRAPHIC_DATA]. # Install Hutchwilco Boat Show at […" at bounding box center [238, 248] width 135 height 17
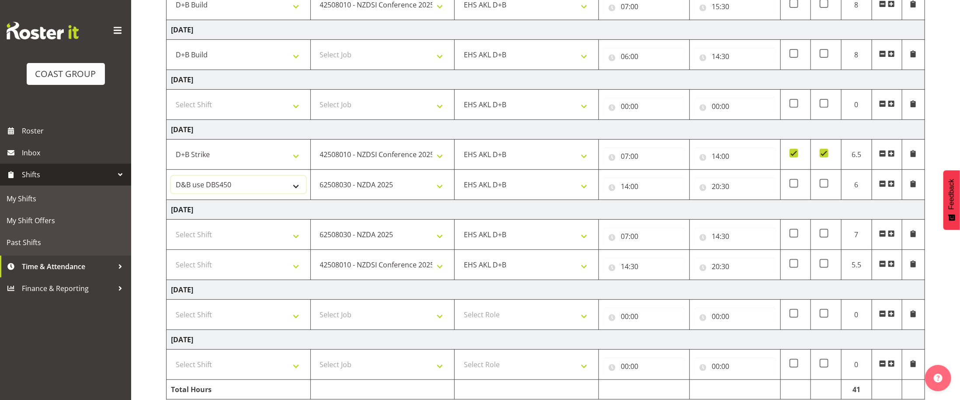
click at [240, 185] on select "# Fieldays--[GEOGRAPHIC_DATA]. # Install Hutchwilco Boat Show at [GEOGRAPHIC_DA…" at bounding box center [238, 184] width 135 height 17
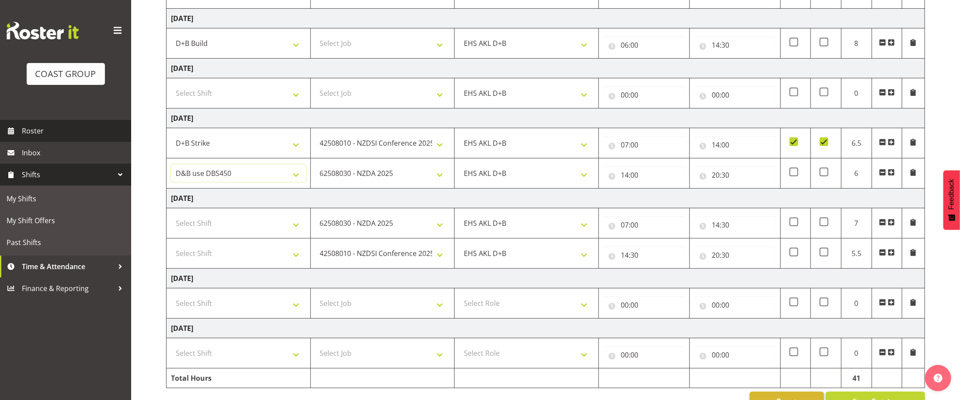
scroll to position [178, 0]
click at [253, 172] on select "# Fieldays--[GEOGRAPHIC_DATA]. # Install Hutchwilco Boat Show at [GEOGRAPHIC_DA…" at bounding box center [238, 173] width 135 height 17
select select "40079"
click at [171, 169] on select "# Fieldays--[GEOGRAPHIC_DATA]. # Install Hutchwilco Boat Show at [GEOGRAPHIC_DA…" at bounding box center [238, 173] width 135 height 17
click at [237, 227] on select "Select Shift # Fieldays--[GEOGRAPHIC_DATA]. # Install Hutchwilco Boat Show at […" at bounding box center [238, 223] width 135 height 17
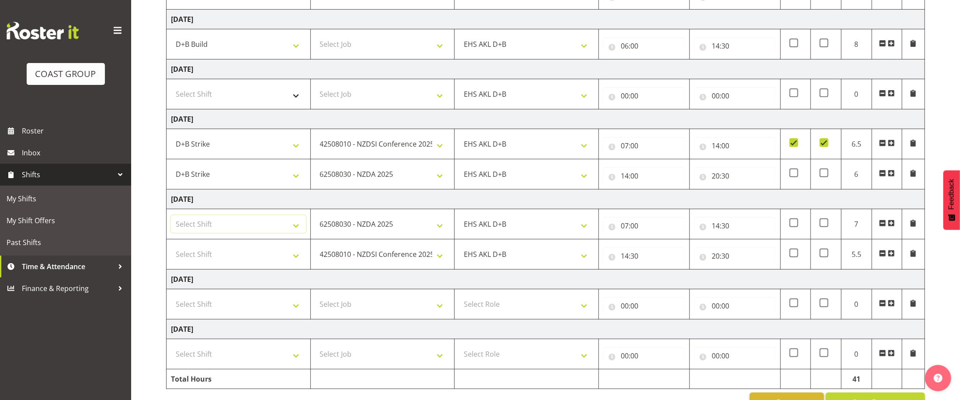
select select "40079"
click at [171, 220] on select "Select Shift # Fieldays--[GEOGRAPHIC_DATA]. # Install Hutchwilco Boat Show at […" at bounding box center [238, 223] width 135 height 17
click at [214, 256] on select "Select Shift # Fieldays--[GEOGRAPHIC_DATA]. # Install Hutchwilco Boat Show at […" at bounding box center [238, 253] width 135 height 17
select select "40079"
click at [171, 250] on select "Select Shift # Fieldays--[GEOGRAPHIC_DATA]. # Install Hutchwilco Boat Show at […" at bounding box center [238, 253] width 135 height 17
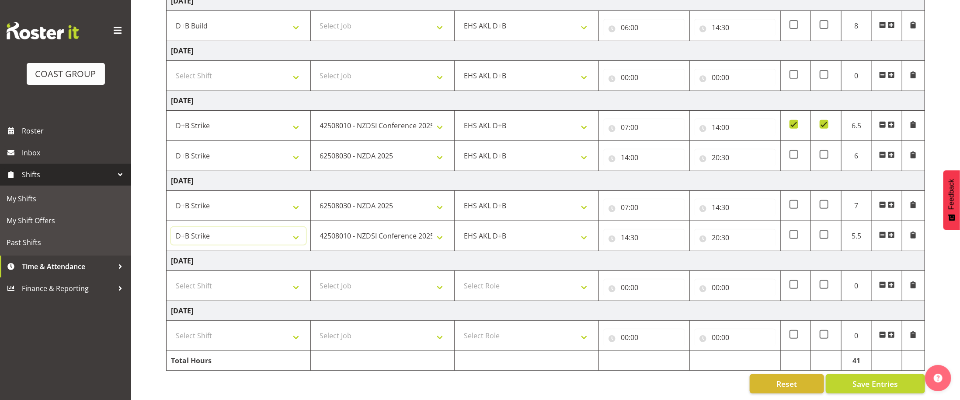
scroll to position [203, 0]
click at [851, 380] on button "Save Entries" at bounding box center [875, 383] width 99 height 19
select select
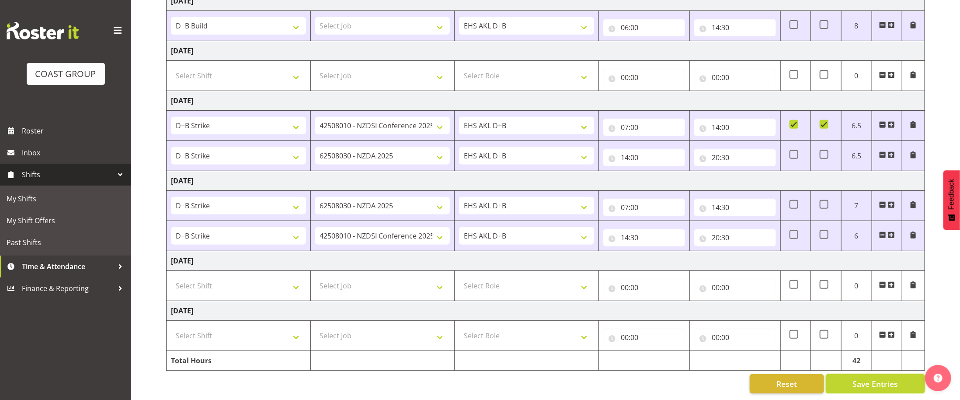
scroll to position [0, 0]
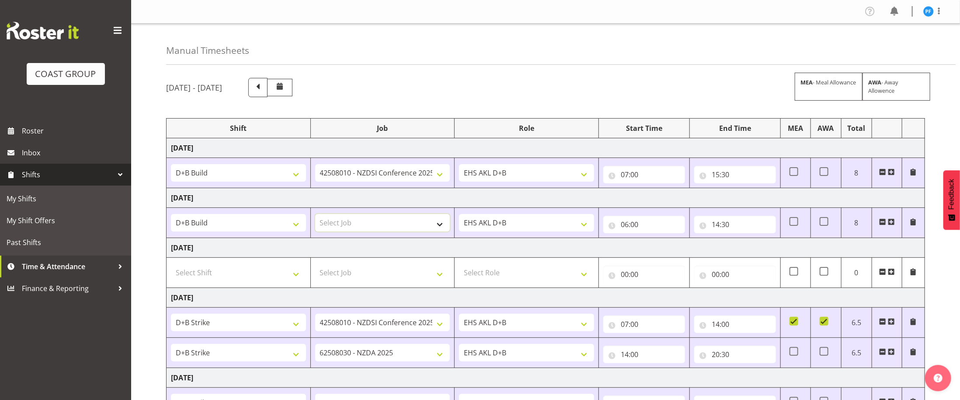
click at [335, 219] on select "Select Job 1 Carlton Events 1 [PERSON_NAME][GEOGRAPHIC_DATA] 1 [PERSON_NAME][GE…" at bounding box center [382, 222] width 135 height 17
click at [494, 380] on td "[DATE]" at bounding box center [546, 378] width 759 height 20
click at [943, 12] on span at bounding box center [939, 11] width 10 height 10
click at [898, 54] on div "Profile Log Out" at bounding box center [903, 38] width 84 height 38
click at [892, 41] on link "Log Out" at bounding box center [903, 46] width 84 height 16
